Goal: Find specific page/section: Find specific page/section

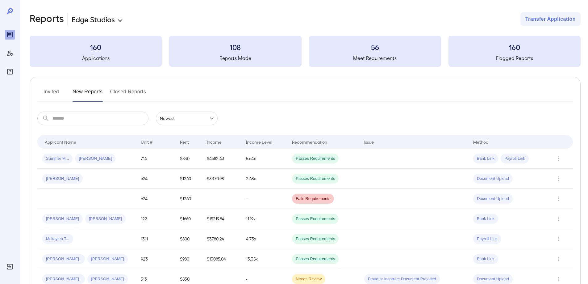
click at [55, 89] on button "Invited" at bounding box center [51, 94] width 28 height 15
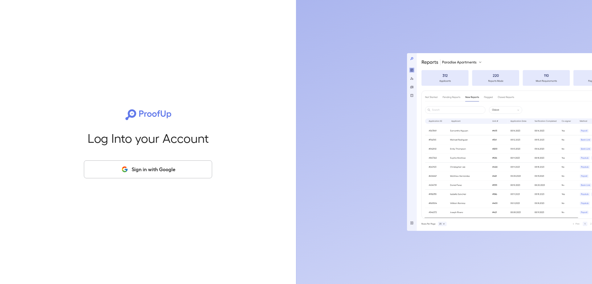
click at [141, 175] on button "Sign in with Google" at bounding box center [148, 169] width 128 height 18
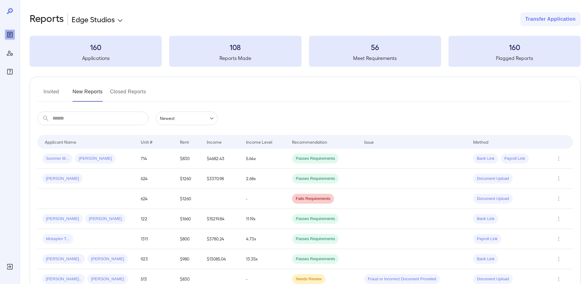
click at [46, 91] on button "Invited" at bounding box center [51, 94] width 28 height 15
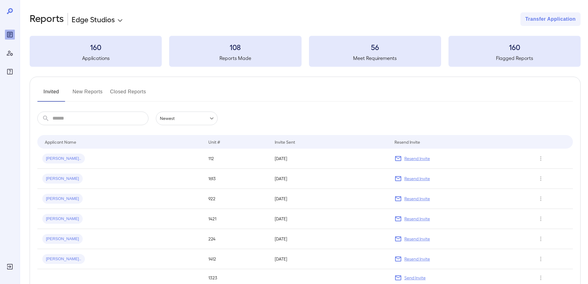
click at [89, 93] on button "New Reports" at bounding box center [88, 94] width 30 height 15
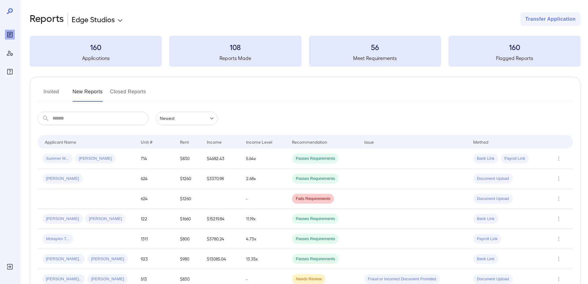
click at [48, 89] on button "Invited" at bounding box center [51, 94] width 28 height 15
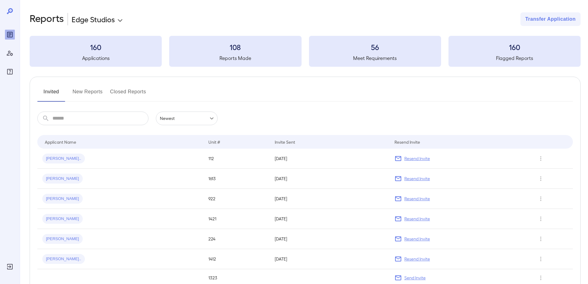
click at [102, 94] on button "New Reports" at bounding box center [88, 94] width 30 height 15
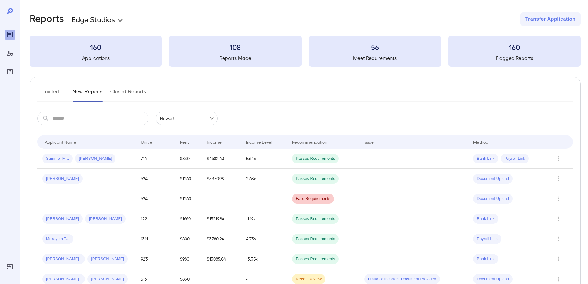
click at [56, 92] on button "Invited" at bounding box center [51, 94] width 28 height 15
